Goal: Transaction & Acquisition: Purchase product/service

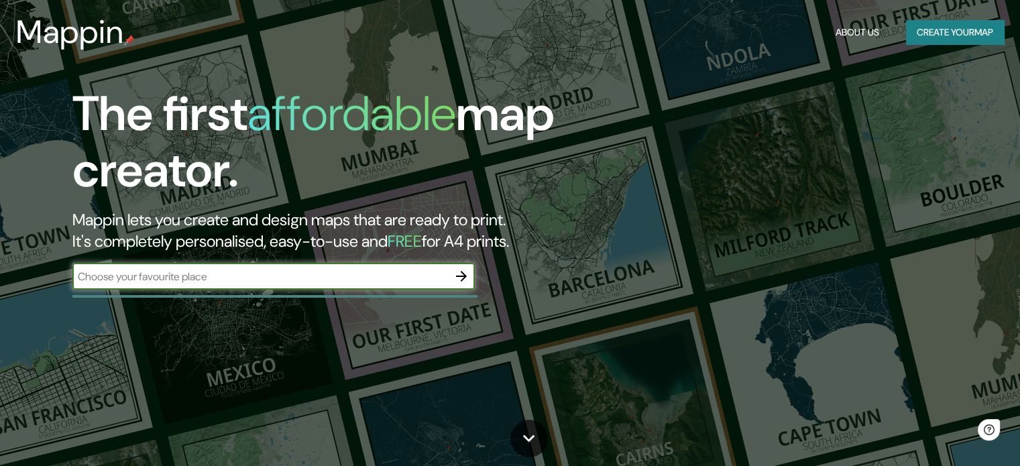
click at [349, 276] on input "text" at bounding box center [260, 276] width 376 height 15
type input "[GEOGRAPHIC_DATA]"
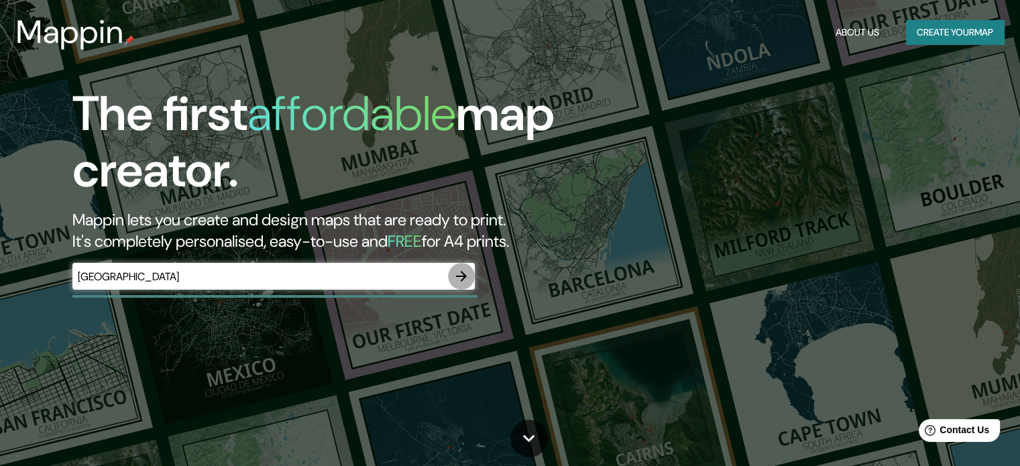
click at [461, 278] on icon "button" at bounding box center [461, 276] width 16 height 16
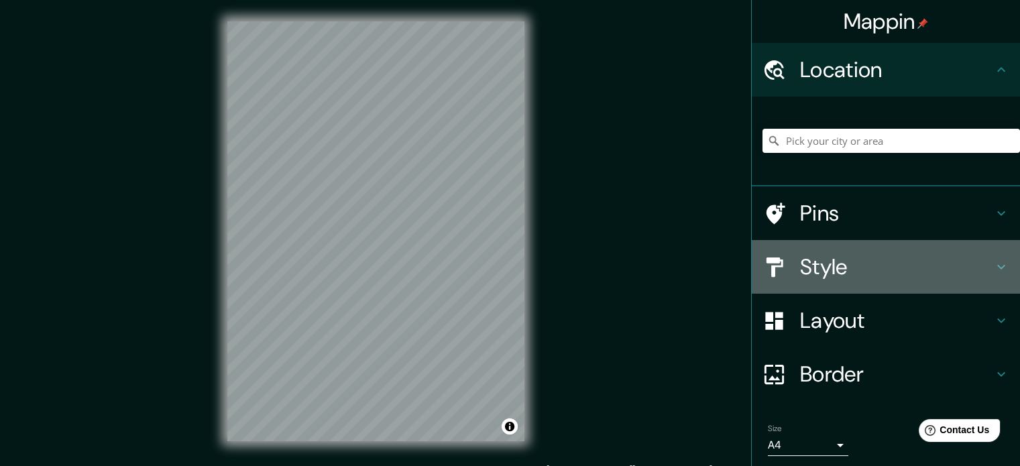
click at [993, 267] on icon at bounding box center [1001, 267] width 16 height 16
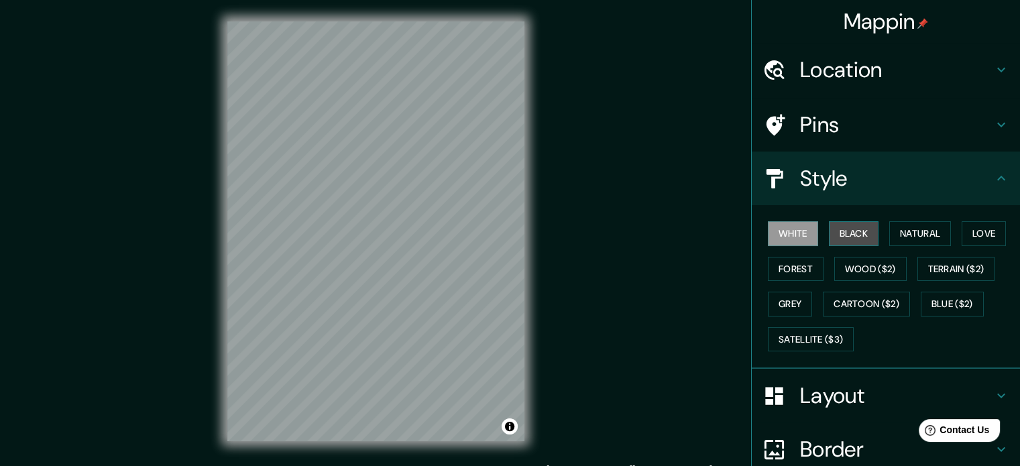
click at [863, 230] on button "Black" at bounding box center [854, 233] width 50 height 25
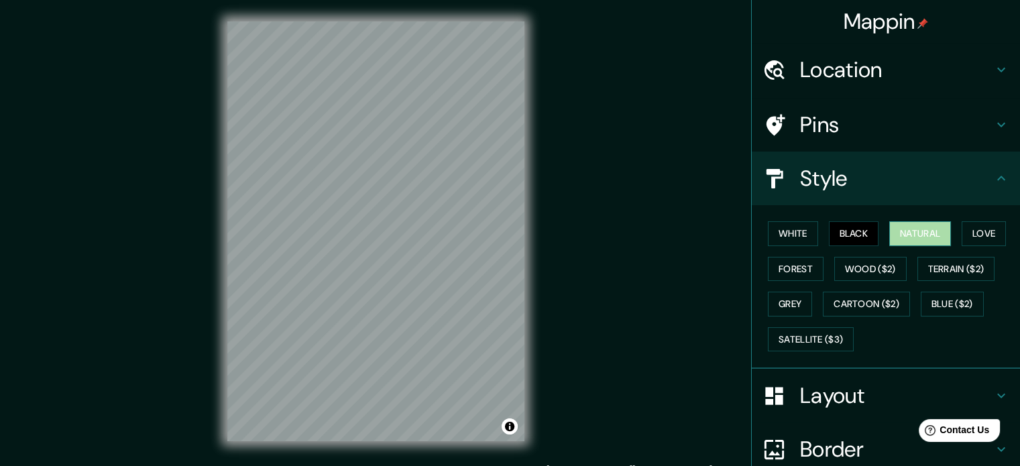
click at [909, 225] on button "Natural" at bounding box center [920, 233] width 62 height 25
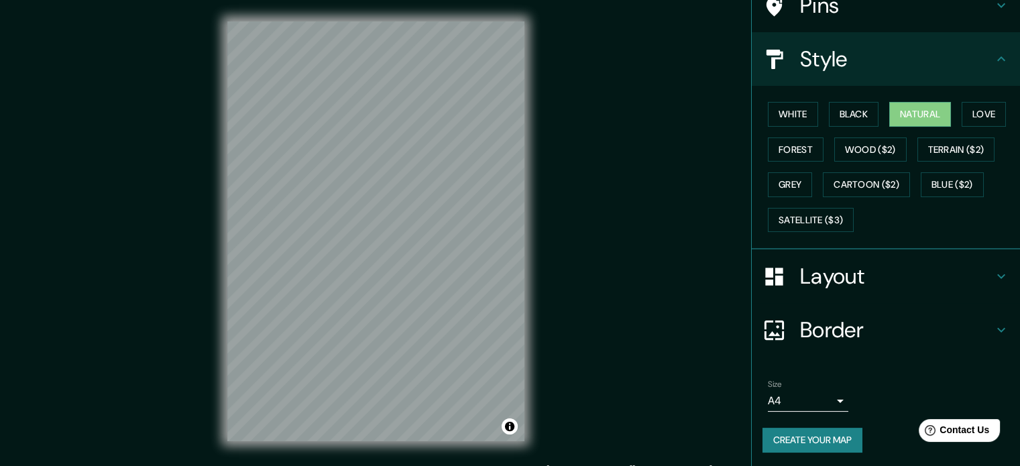
scroll to position [17, 0]
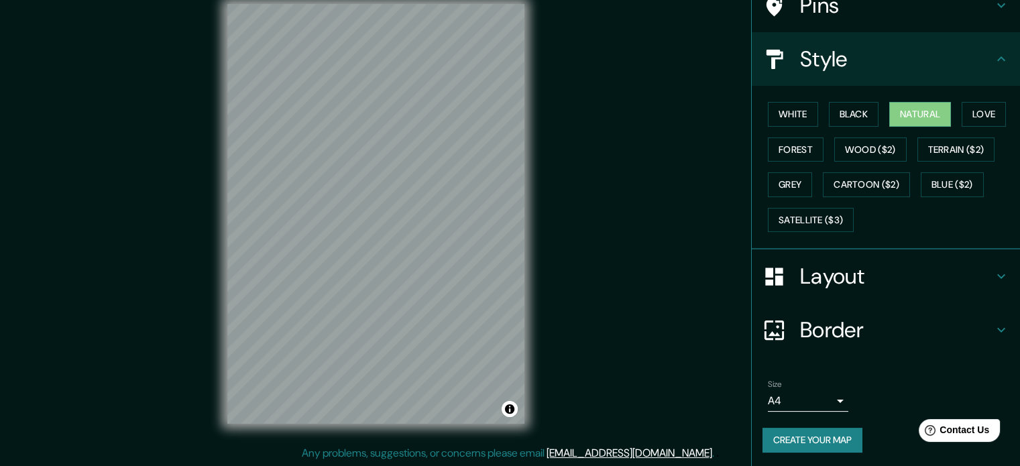
click at [993, 269] on icon at bounding box center [1001, 276] width 16 height 16
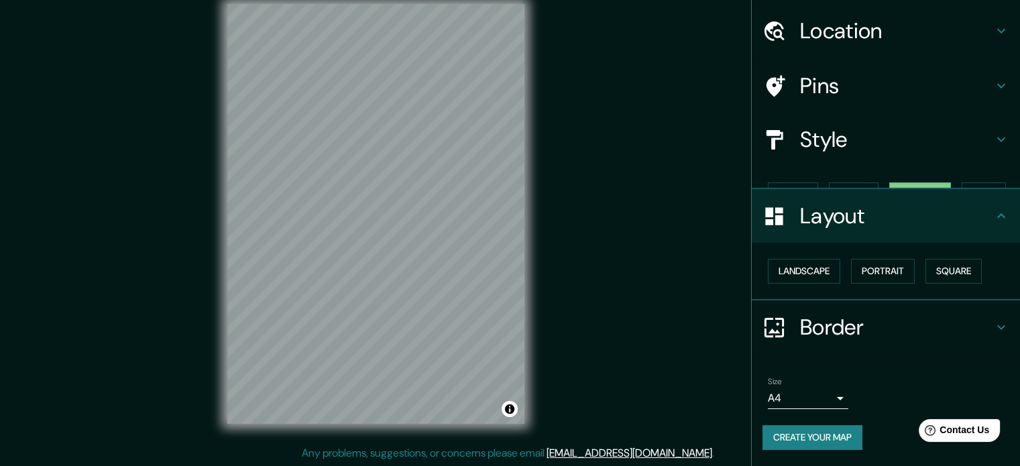
scroll to position [15, 0]
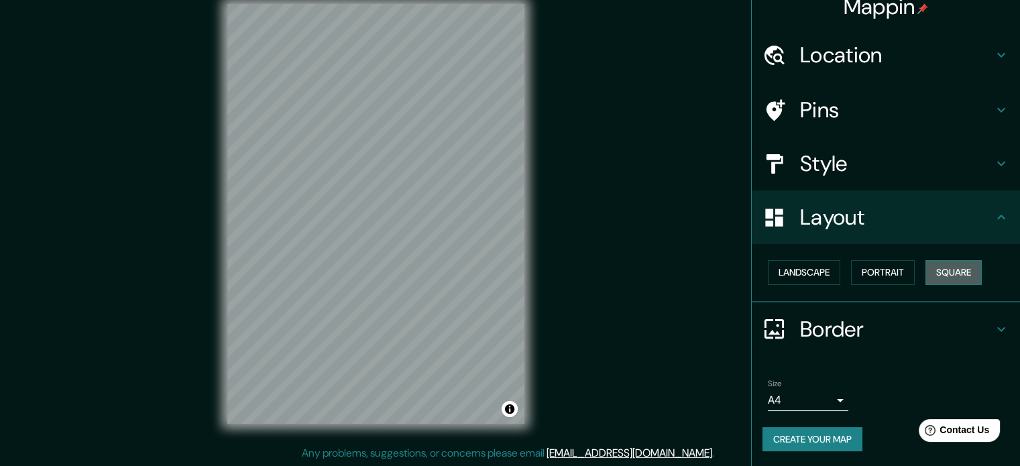
click at [952, 266] on button "Square" at bounding box center [954, 272] width 56 height 25
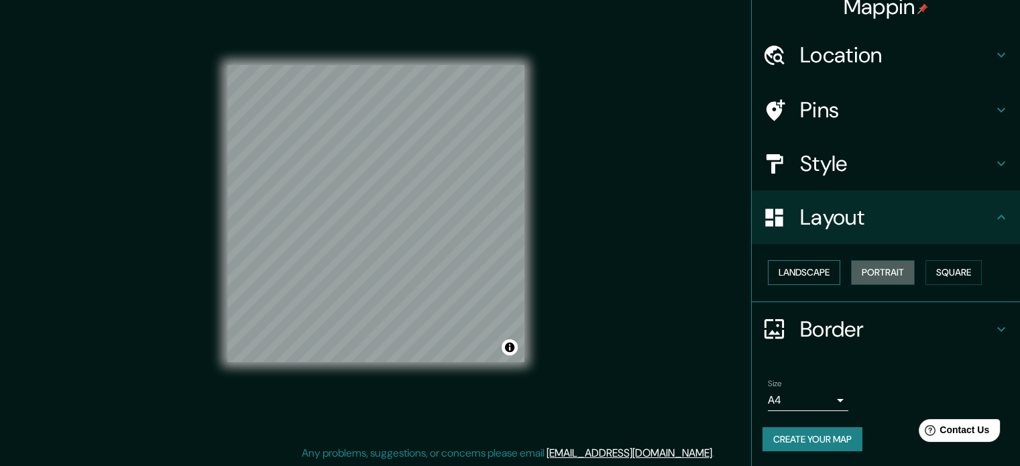
drag, startPoint x: 898, startPoint y: 272, endPoint x: 818, endPoint y: 272, distance: 79.8
click at [897, 272] on button "Portrait" at bounding box center [883, 272] width 64 height 25
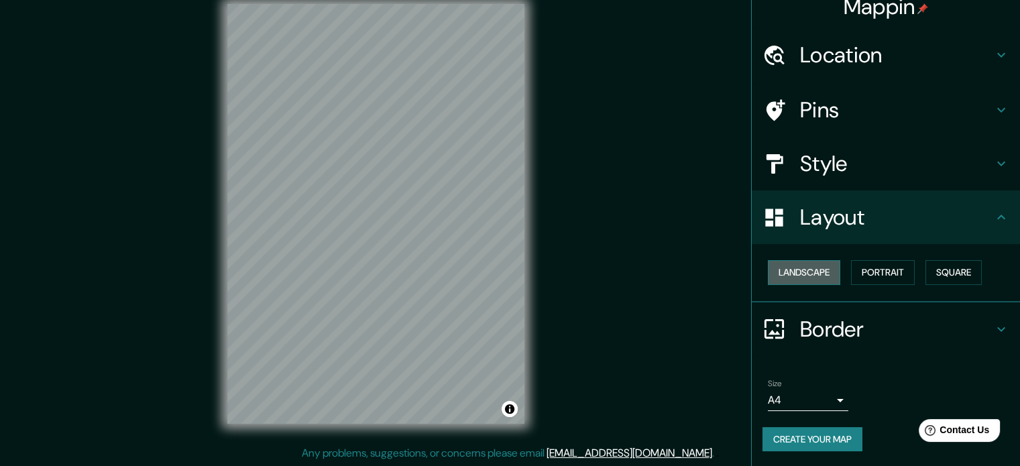
click at [802, 272] on button "Landscape" at bounding box center [804, 272] width 72 height 25
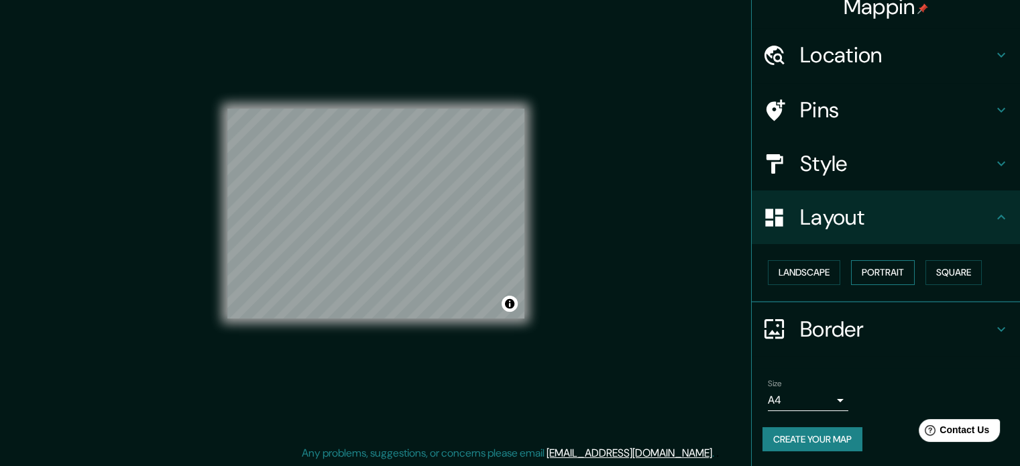
click at [888, 272] on button "Portrait" at bounding box center [883, 272] width 64 height 25
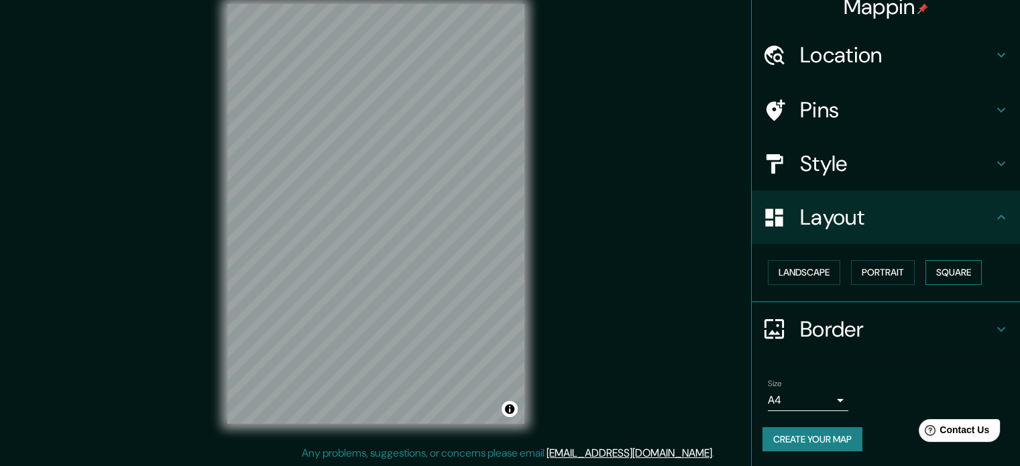
click at [938, 266] on button "Square" at bounding box center [954, 272] width 56 height 25
